Goal: Navigation & Orientation: Find specific page/section

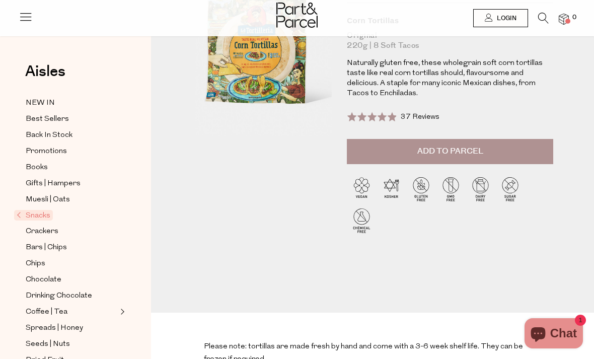
click at [59, 242] on span "Bars | Chips" at bounding box center [46, 248] width 41 height 12
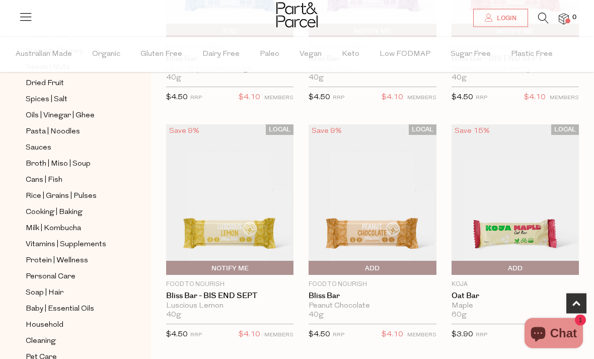
scroll to position [309, 0]
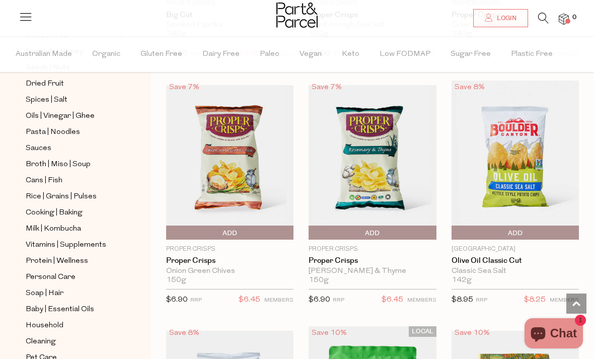
scroll to position [5077, 0]
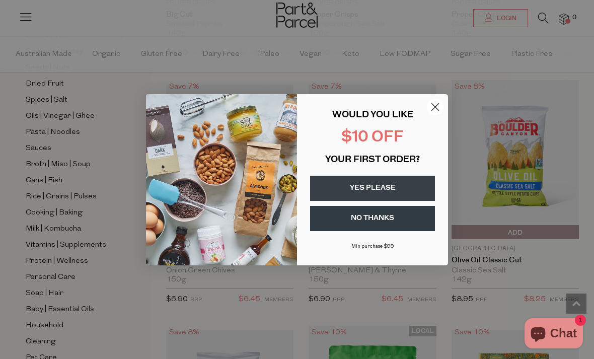
click at [430, 115] on icon "Close dialog" at bounding box center [436, 107] width 18 height 18
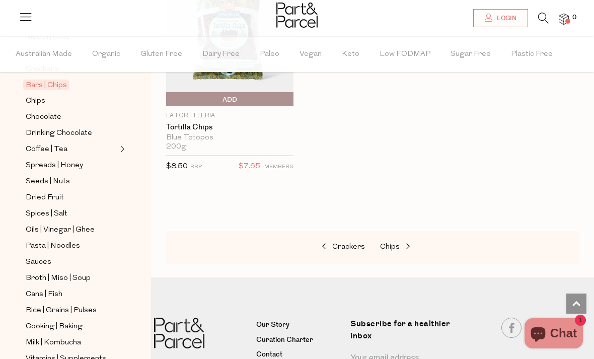
scroll to position [193, 0]
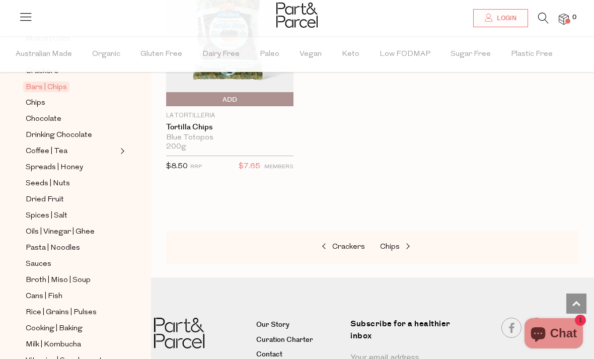
click at [70, 242] on span "Pasta | Noodles" at bounding box center [53, 248] width 54 height 12
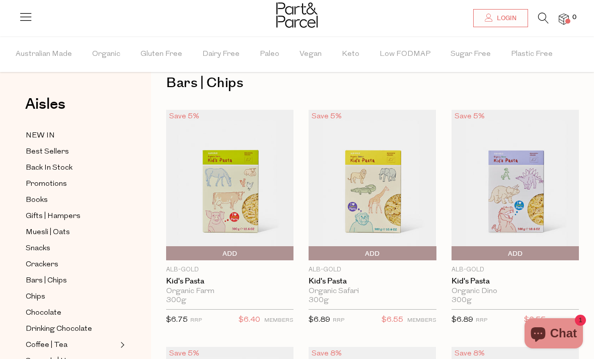
scroll to position [25, 0]
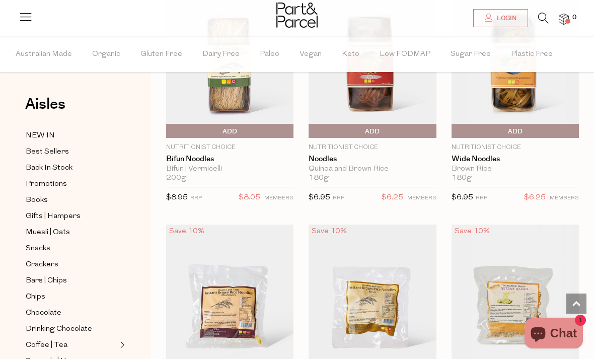
scroll to position [3472, 0]
click at [34, 243] on span "Snacks" at bounding box center [38, 249] width 25 height 12
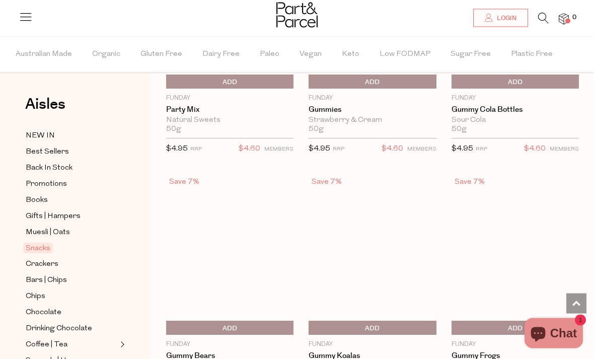
scroll to position [1151, 0]
